Goal: Task Accomplishment & Management: Complete application form

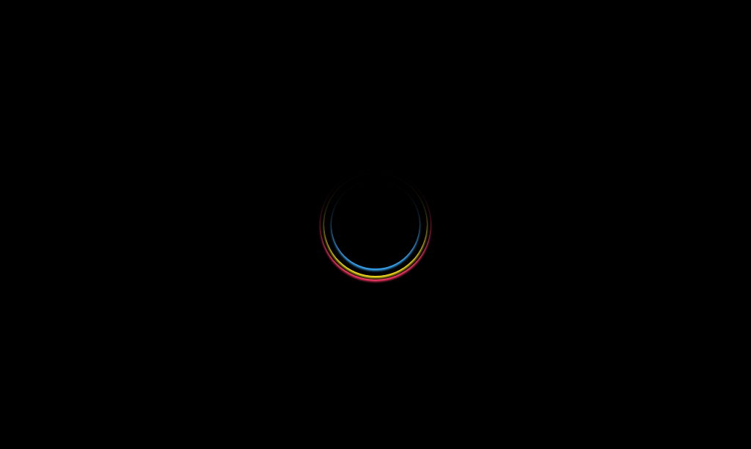
click at [469, 337] on div at bounding box center [375, 224] width 751 height 449
select select
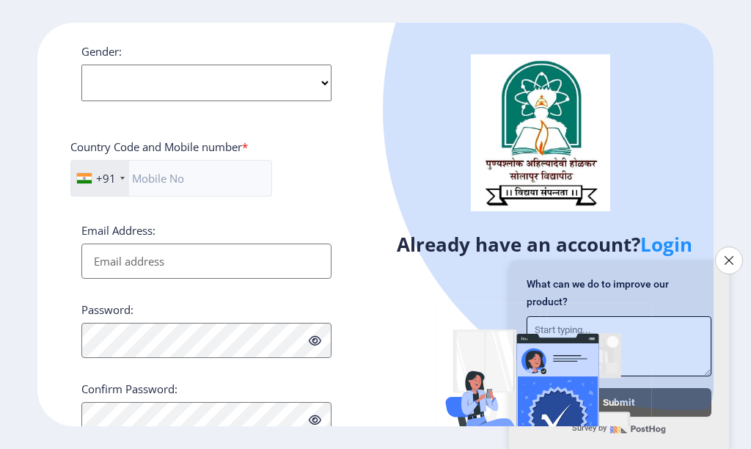
scroll to position [617, 0]
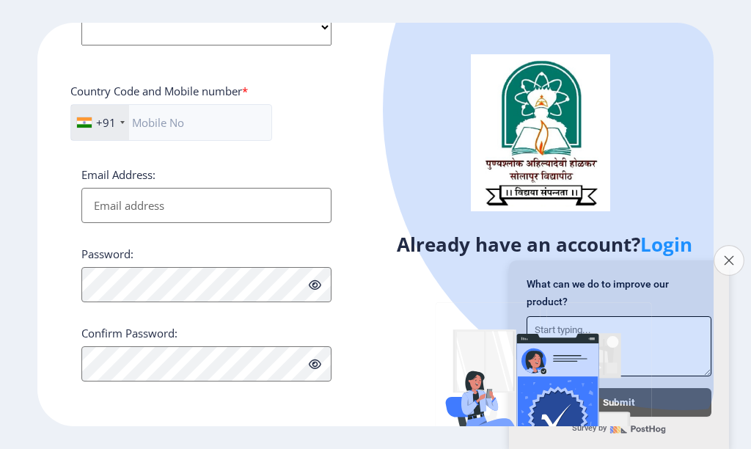
click at [725, 255] on icon "Close survey" at bounding box center [729, 260] width 10 height 10
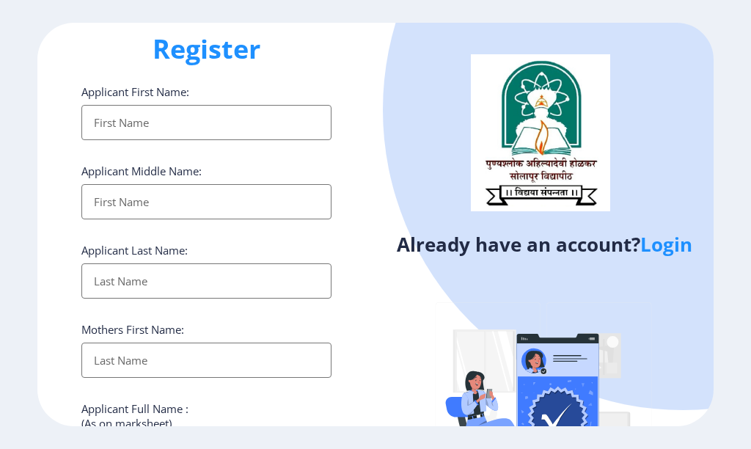
scroll to position [0, 0]
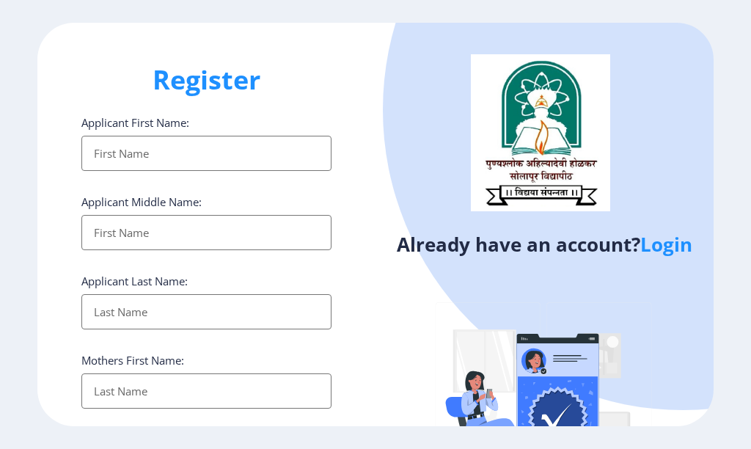
click at [172, 153] on input "Applicant First Name:" at bounding box center [206, 153] width 250 height 35
type input "Sachin"
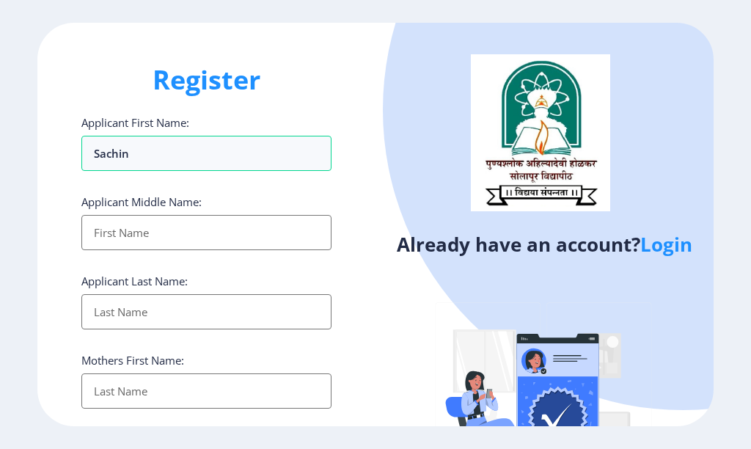
click at [158, 238] on input "Applicant First Name:" at bounding box center [206, 232] width 250 height 35
type input "Ashok"
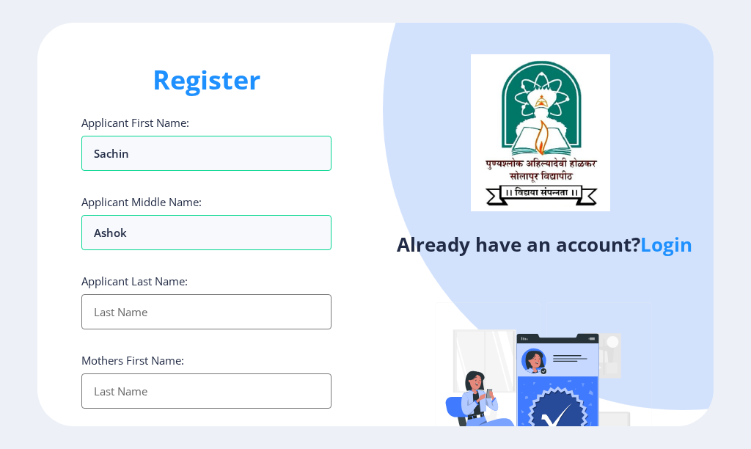
click at [137, 299] on input "Applicant First Name:" at bounding box center [206, 311] width 250 height 35
type input "Mane"
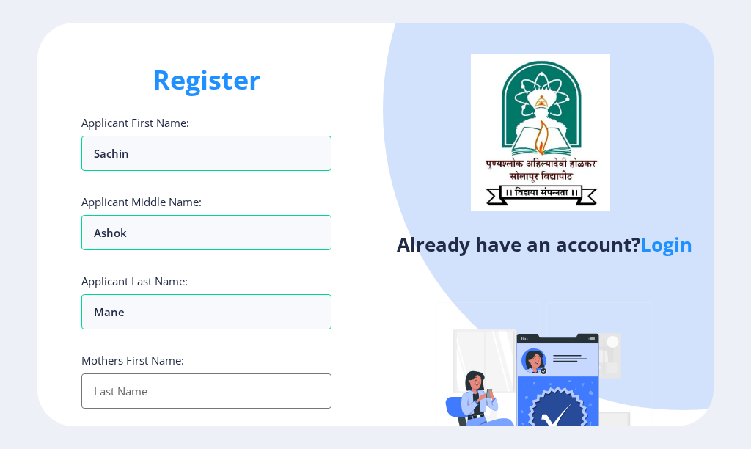
click at [139, 398] on input "Applicant First Name:" at bounding box center [206, 390] width 250 height 35
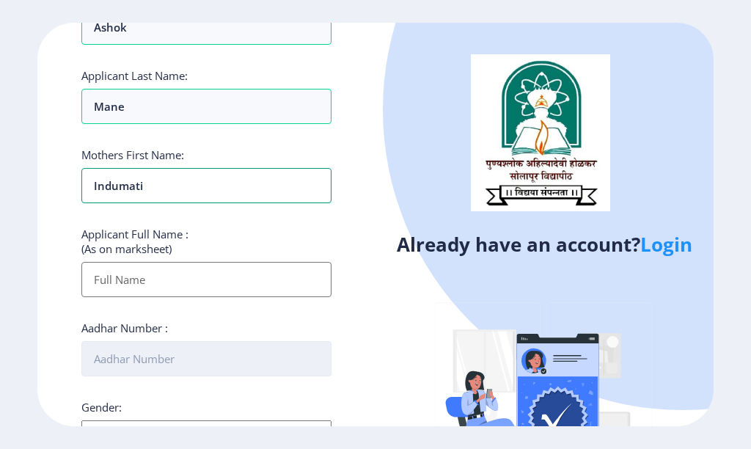
scroll to position [220, 0]
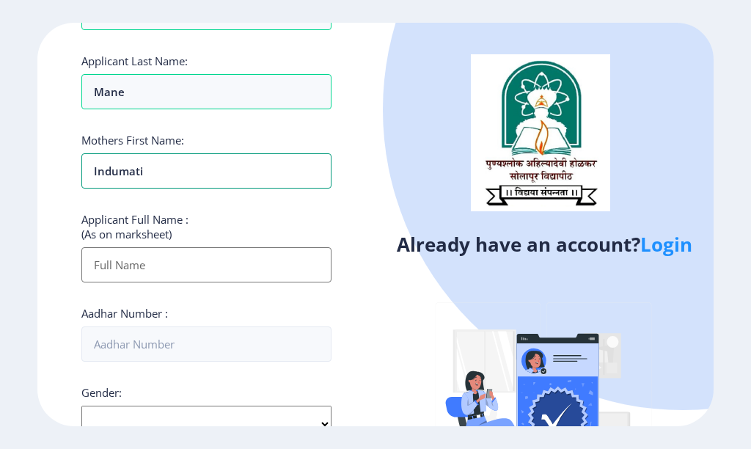
type input "Indumati"
click at [136, 274] on input "Applicant First Name:" at bounding box center [206, 264] width 250 height 35
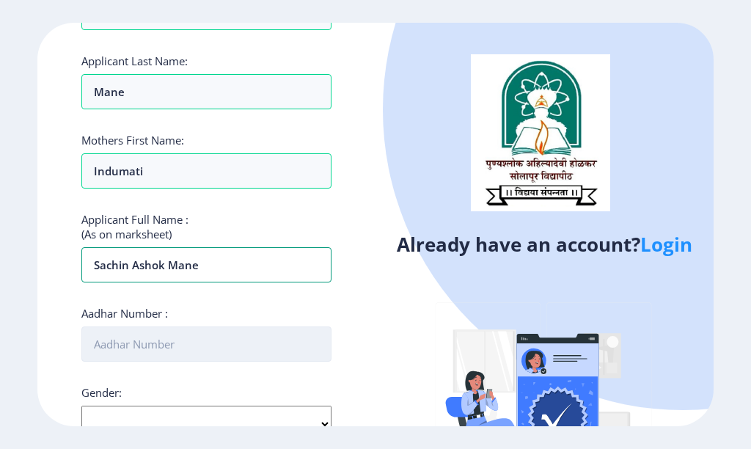
type input "Sachin Ashok Mane"
click at [161, 347] on input "Aadhar Number :" at bounding box center [206, 343] width 250 height 35
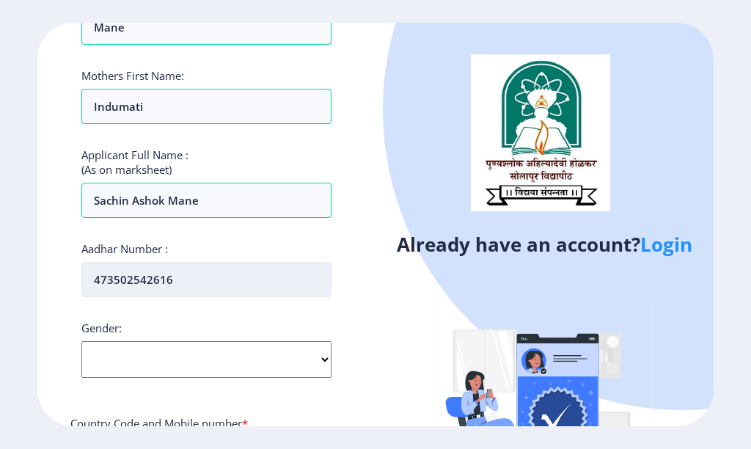
scroll to position [367, 0]
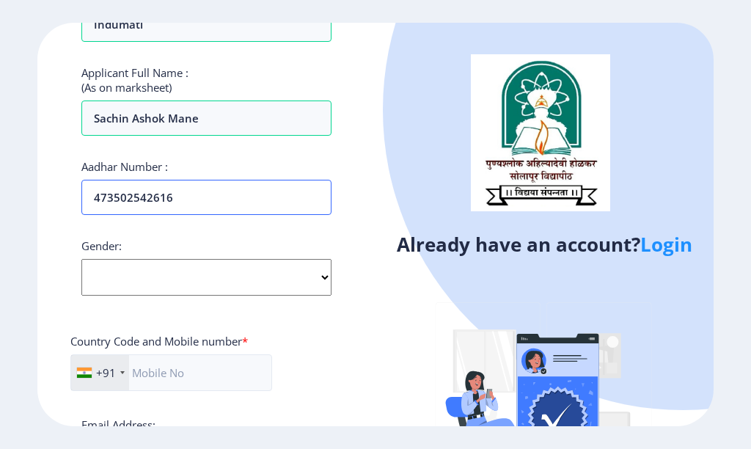
type input "473502542616"
click at [142, 271] on select "Select Gender [DEMOGRAPHIC_DATA] [DEMOGRAPHIC_DATA] Other" at bounding box center [206, 277] width 250 height 37
select select "[DEMOGRAPHIC_DATA]"
click at [81, 259] on select "Select Gender [DEMOGRAPHIC_DATA] [DEMOGRAPHIC_DATA] Other" at bounding box center [206, 277] width 250 height 37
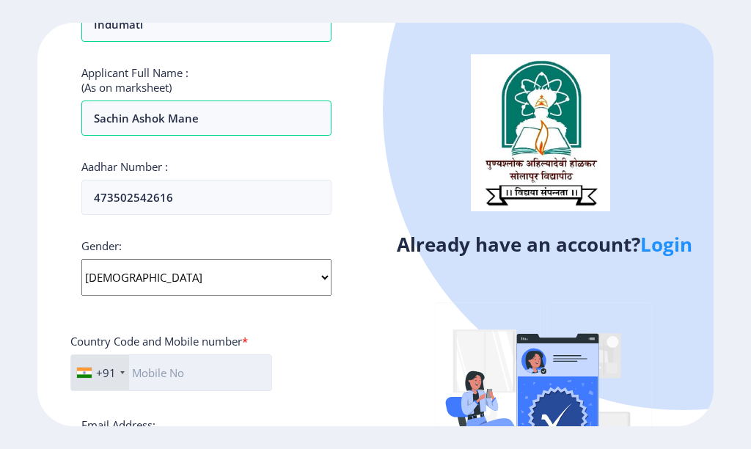
click at [155, 373] on input "text" at bounding box center [171, 372] width 202 height 37
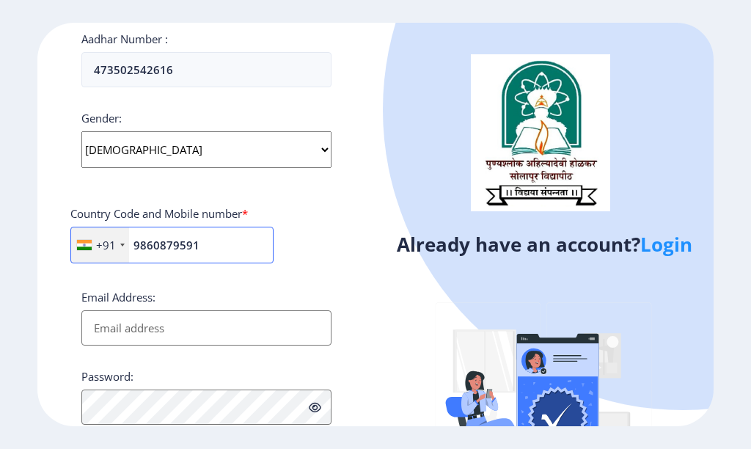
scroll to position [513, 0]
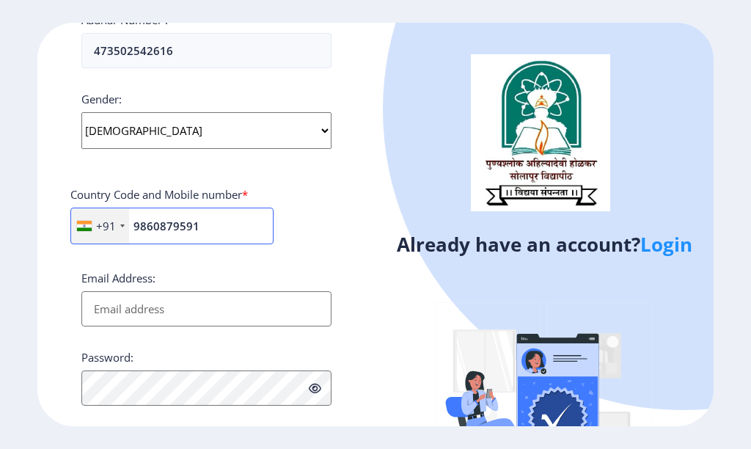
type input "9860879591"
click at [189, 316] on input "Email Address:" at bounding box center [206, 308] width 250 height 35
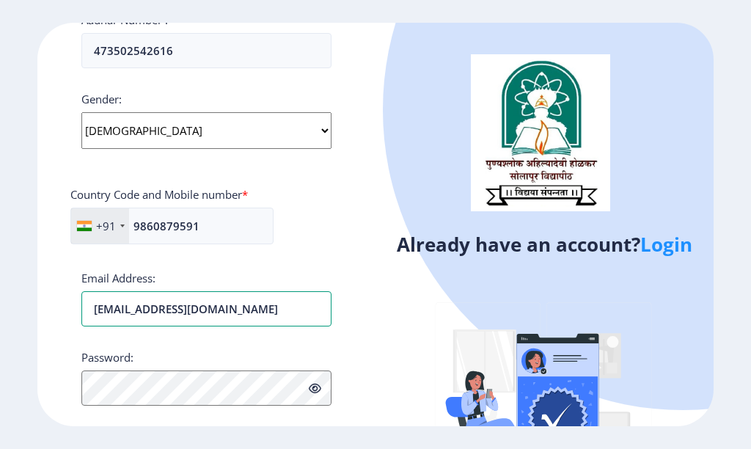
type input "[EMAIL_ADDRESS][DOMAIN_NAME]"
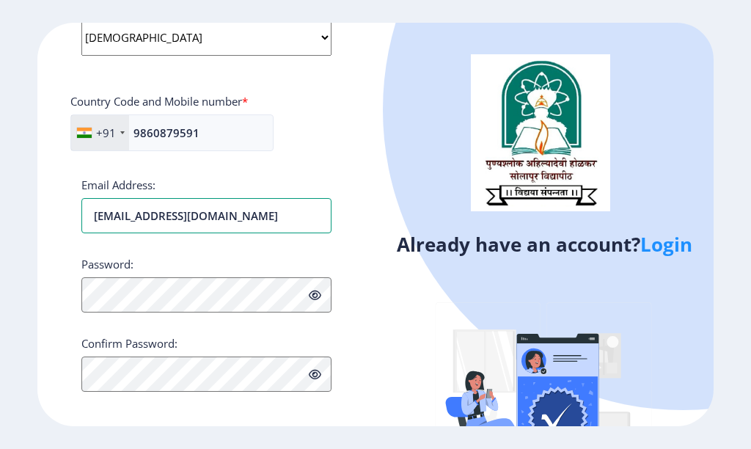
scroll to position [617, 0]
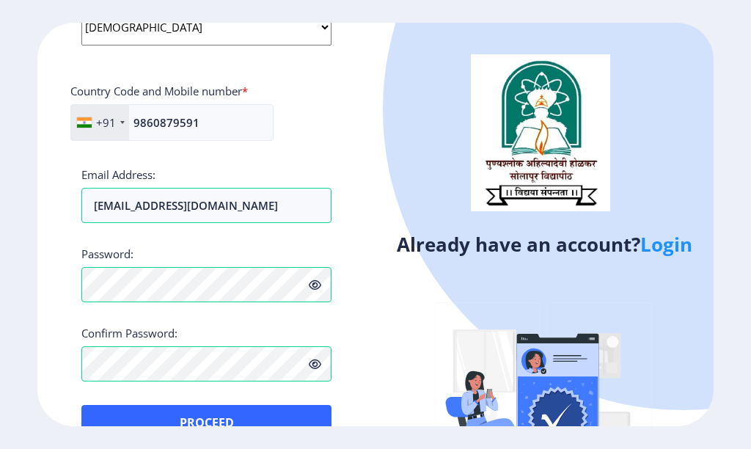
click at [312, 286] on icon at bounding box center [315, 284] width 12 height 11
click at [389, 336] on div "Already have an account? Login" at bounding box center [545, 277] width 338 height 508
click at [356, 375] on div "Register Applicant First Name: Sachin Applicant Middle Name: [PERSON_NAME] Appl…" at bounding box center [206, 225] width 338 height 404
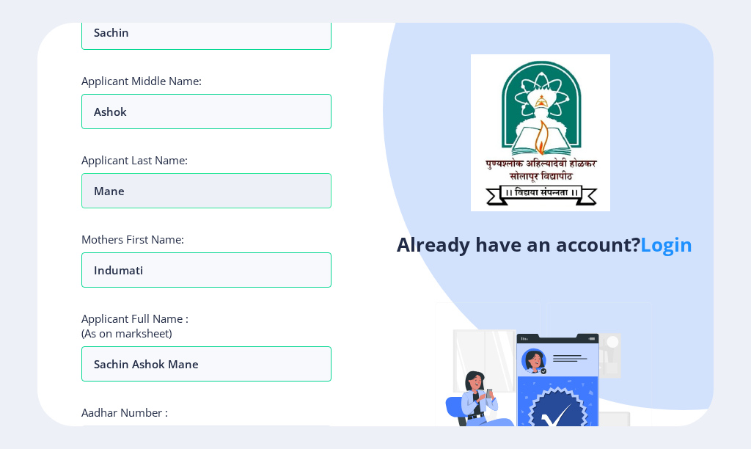
scroll to position [147, 0]
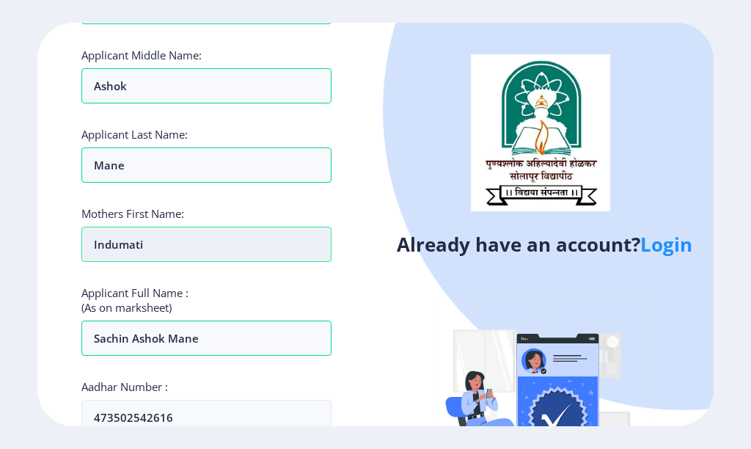
click at [150, 248] on input "Indumati" at bounding box center [206, 244] width 250 height 35
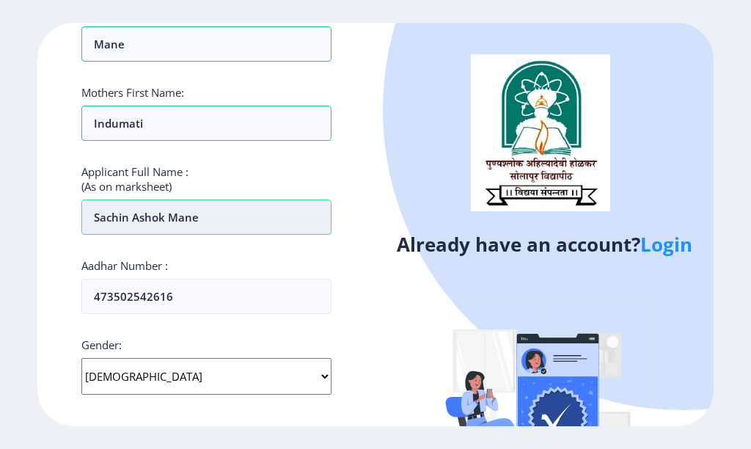
scroll to position [293, 0]
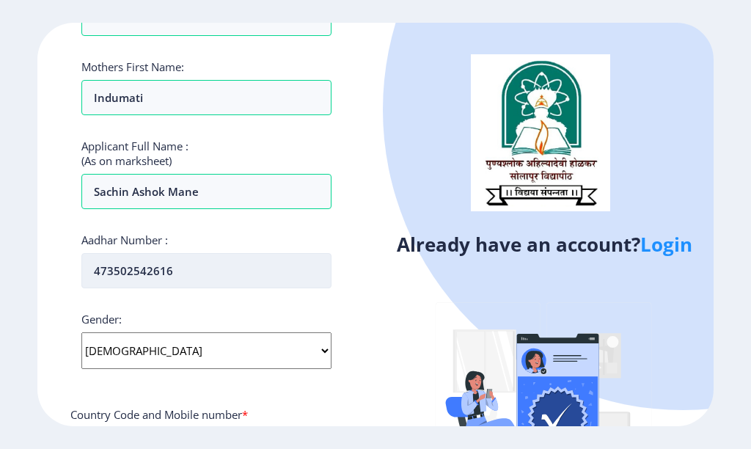
click at [186, 268] on input "473502542616" at bounding box center [206, 270] width 250 height 35
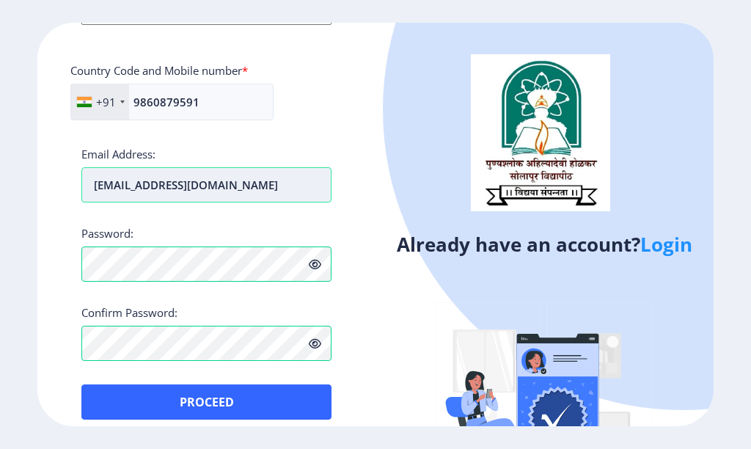
scroll to position [652, 0]
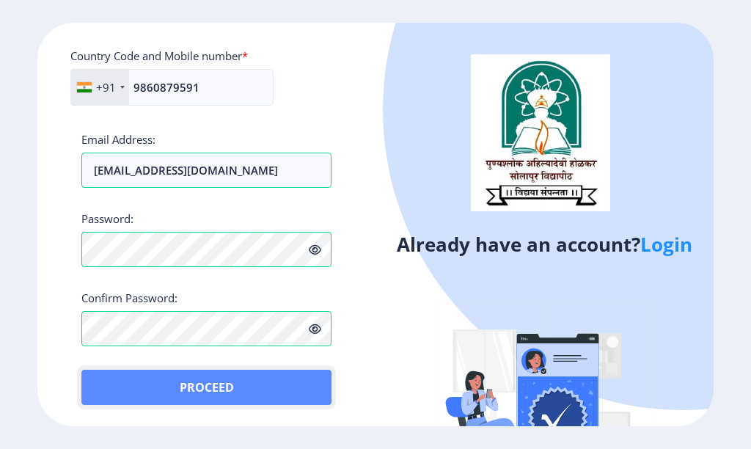
click at [216, 388] on button "Proceed" at bounding box center [206, 387] width 250 height 35
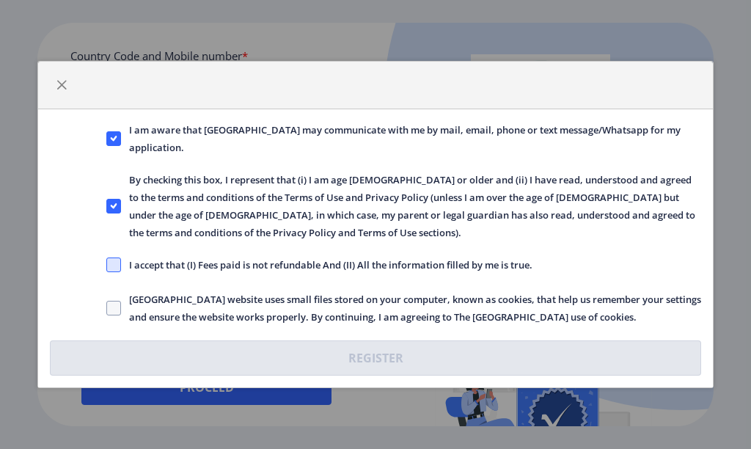
click at [111, 265] on span at bounding box center [113, 264] width 15 height 15
click at [107, 265] on input "I accept that (I) Fees paid is not refundable And (II) All the information fill…" at bounding box center [106, 265] width 1 height 1
checkbox input "true"
click at [113, 307] on span at bounding box center [113, 308] width 15 height 15
click at [107, 308] on input "[GEOGRAPHIC_DATA] website uses small files stored on your computer, known as co…" at bounding box center [106, 308] width 1 height 1
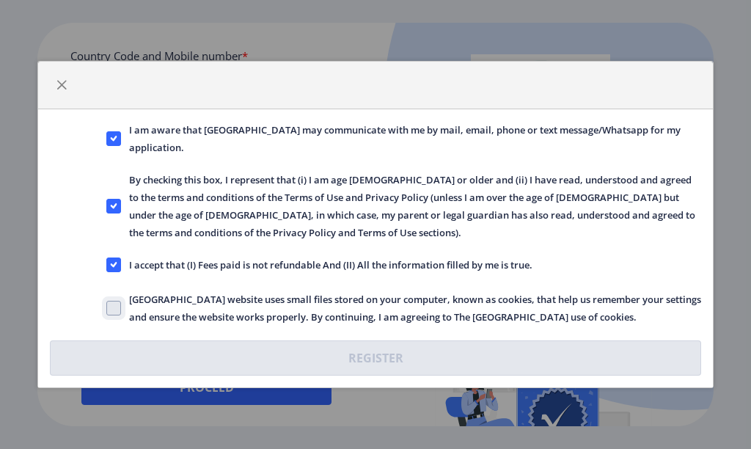
checkbox input "true"
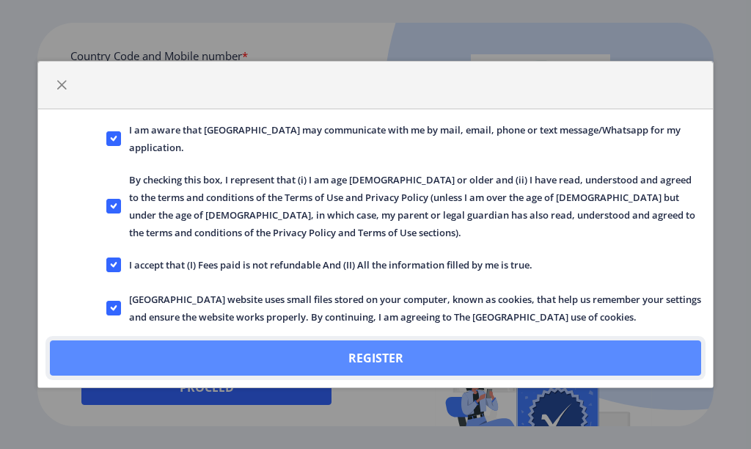
click at [315, 354] on button "Register" at bounding box center [375, 357] width 651 height 35
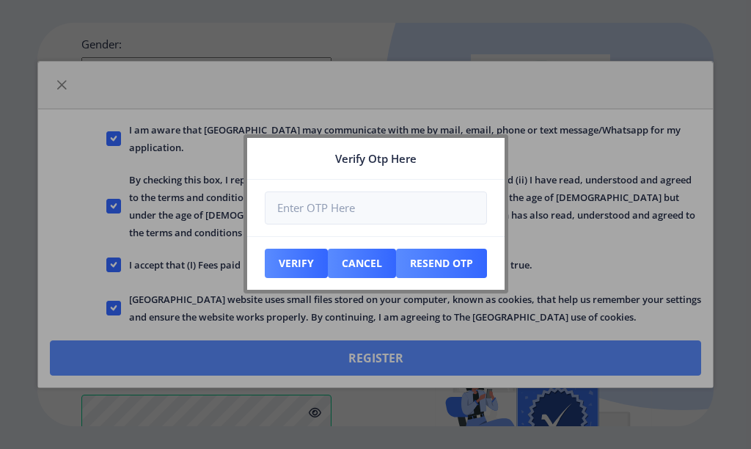
scroll to position [736, 0]
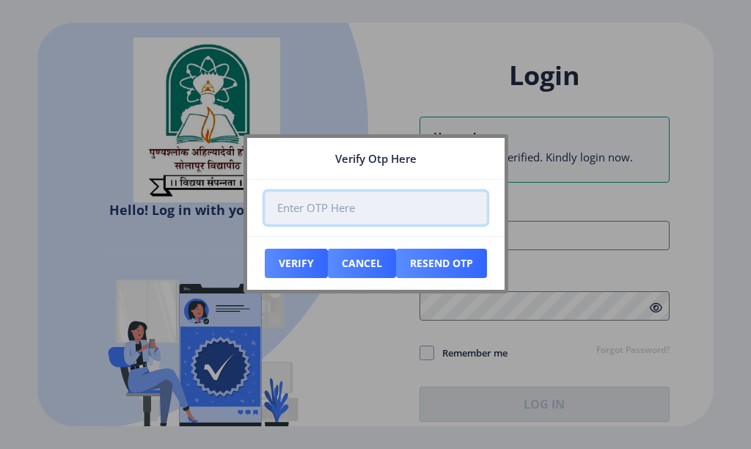
click at [411, 205] on input "number" at bounding box center [376, 207] width 222 height 33
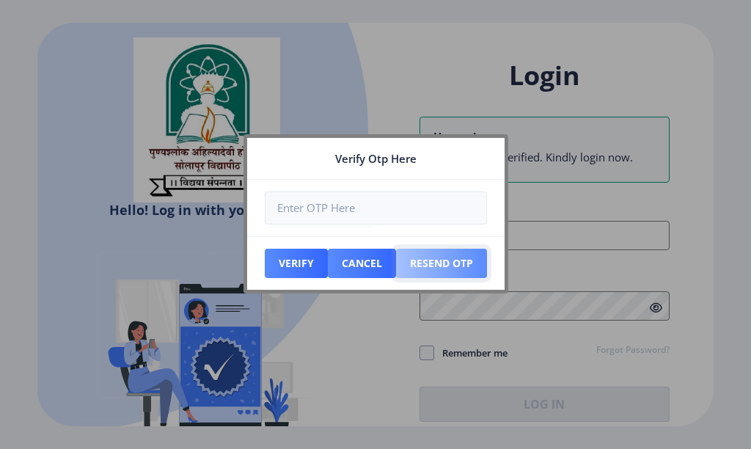
click at [328, 265] on button "Resend Otp" at bounding box center [296, 263] width 63 height 29
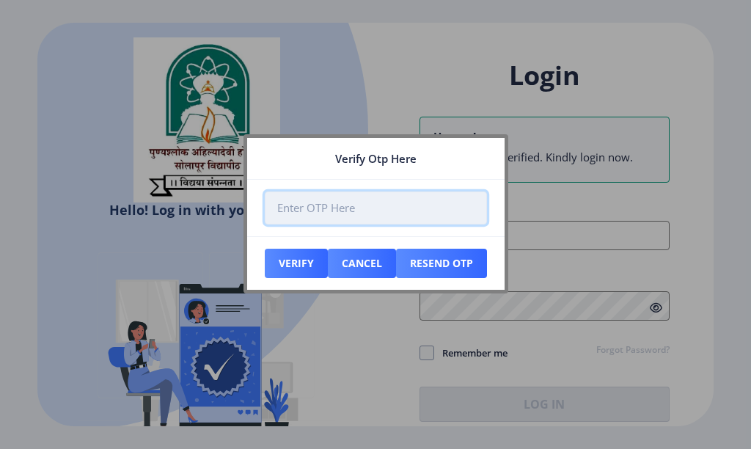
click at [326, 220] on input "number" at bounding box center [376, 207] width 222 height 33
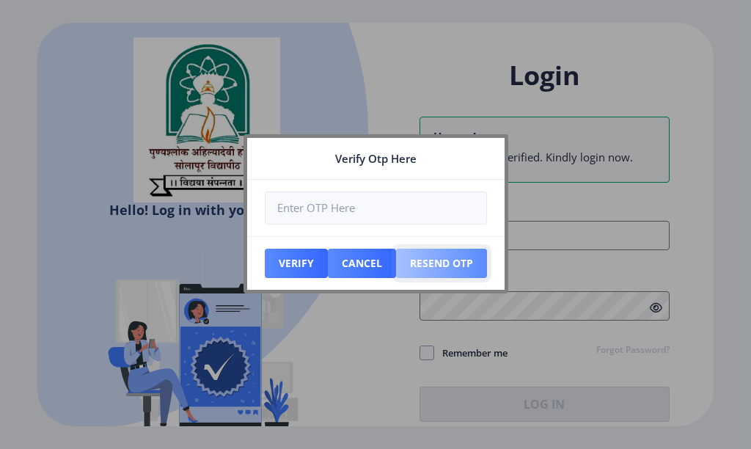
click at [328, 272] on button "Resend Otp" at bounding box center [296, 263] width 63 height 29
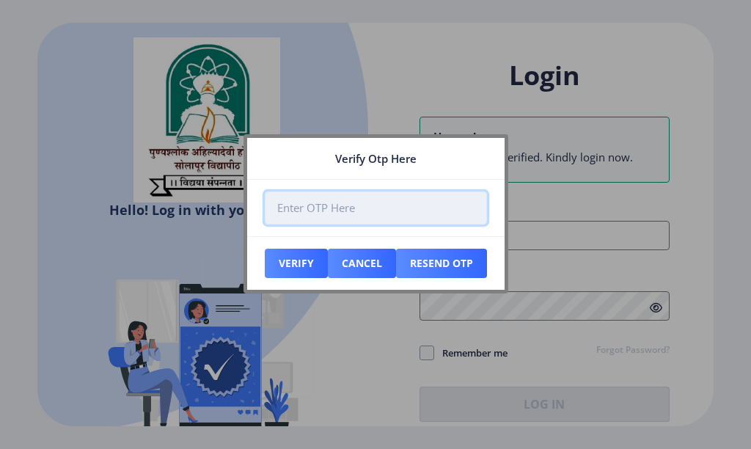
click at [378, 204] on input "number" at bounding box center [376, 207] width 222 height 33
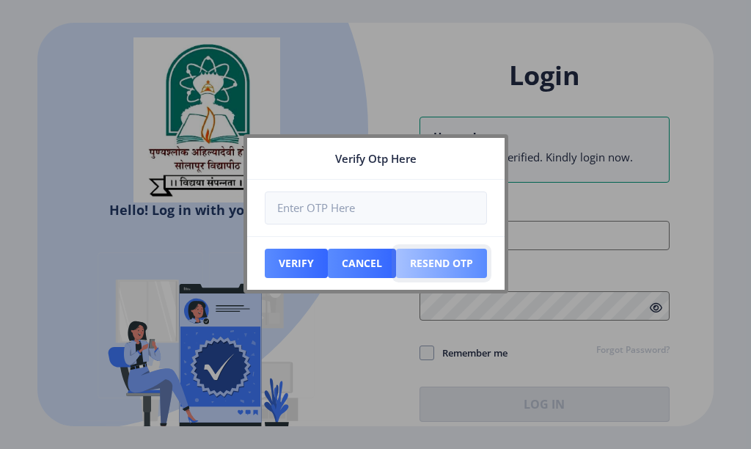
click at [328, 260] on button "Resend Otp" at bounding box center [296, 263] width 63 height 29
click at [645, 53] on div at bounding box center [375, 224] width 751 height 449
click at [347, 70] on div at bounding box center [375, 224] width 751 height 449
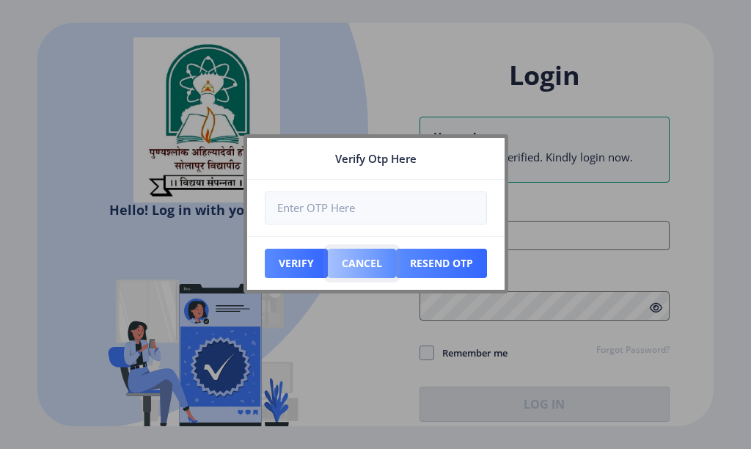
click at [328, 274] on button "Cancel" at bounding box center [296, 263] width 63 height 29
